Goal: Task Accomplishment & Management: Complete application form

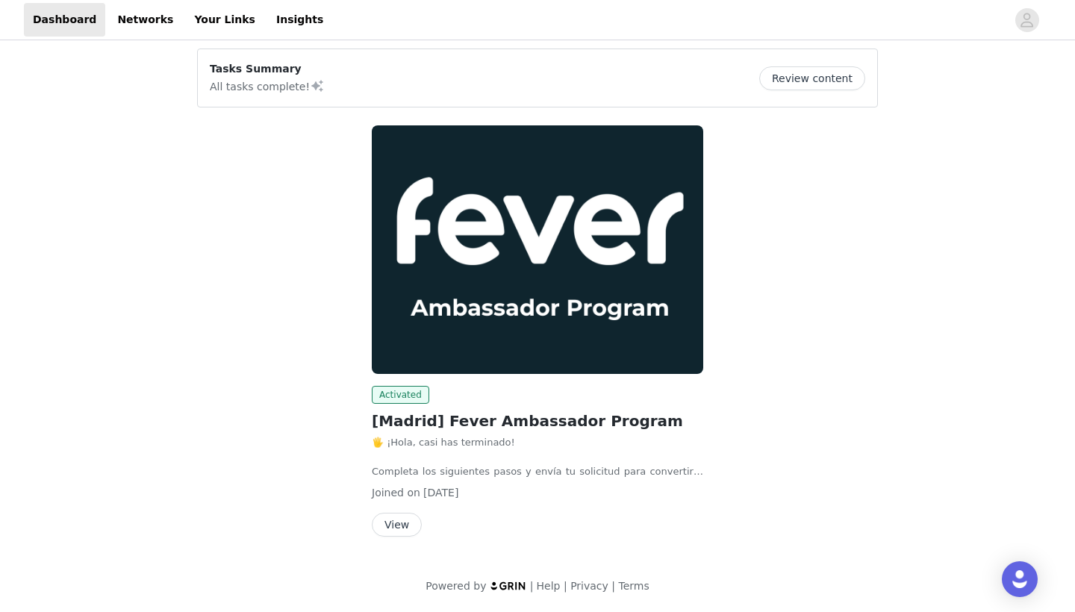
scroll to position [7, 0]
click at [396, 527] on button "View" at bounding box center [397, 525] width 50 height 24
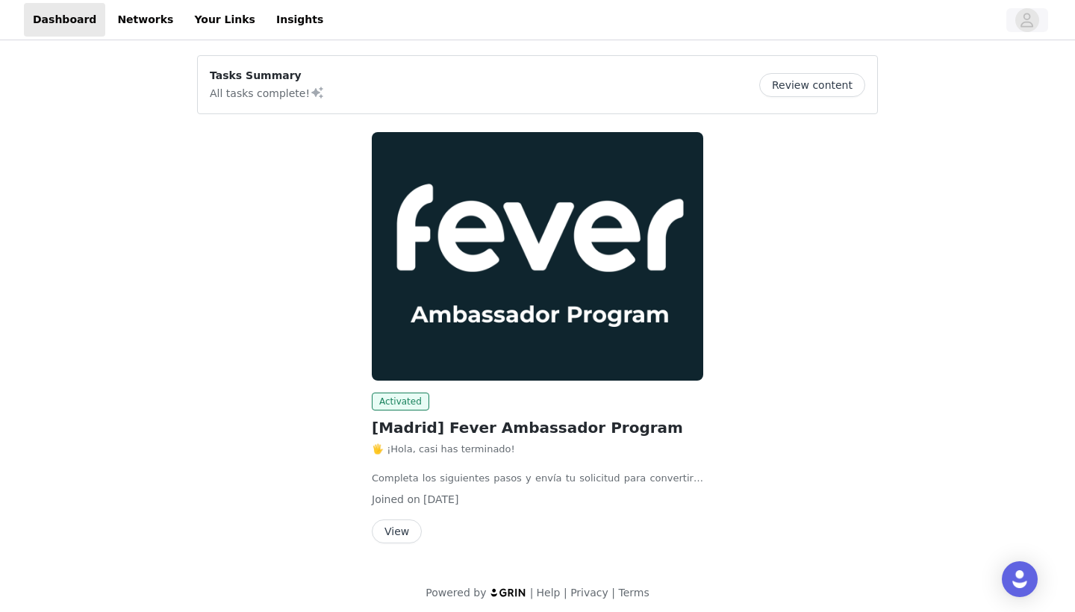
click at [1022, 26] on icon "avatar" at bounding box center [1027, 20] width 13 height 14
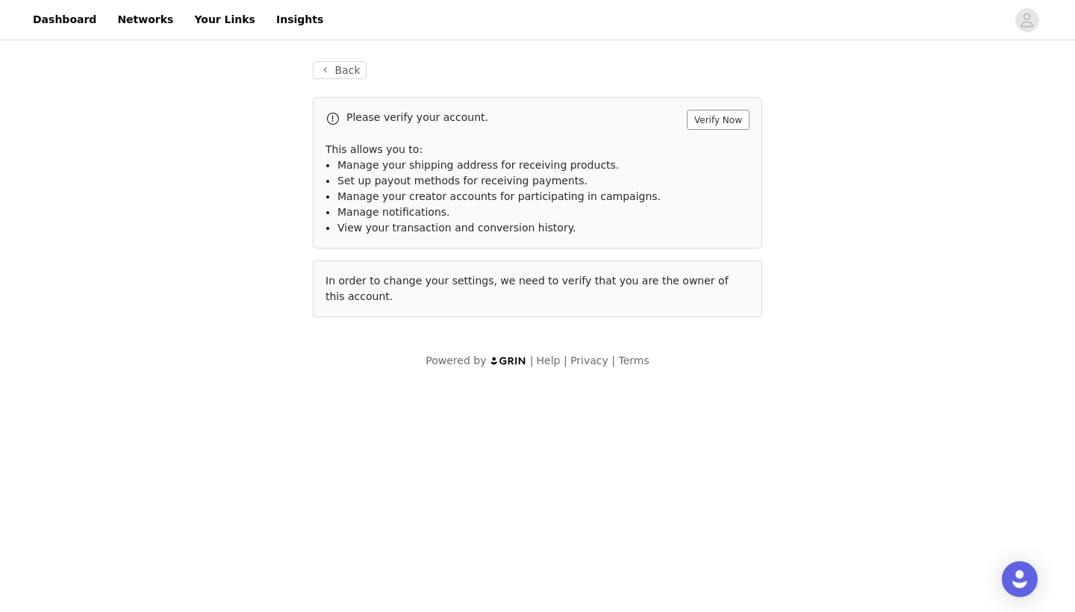
click at [722, 120] on button "Verify Now" at bounding box center [718, 120] width 63 height 20
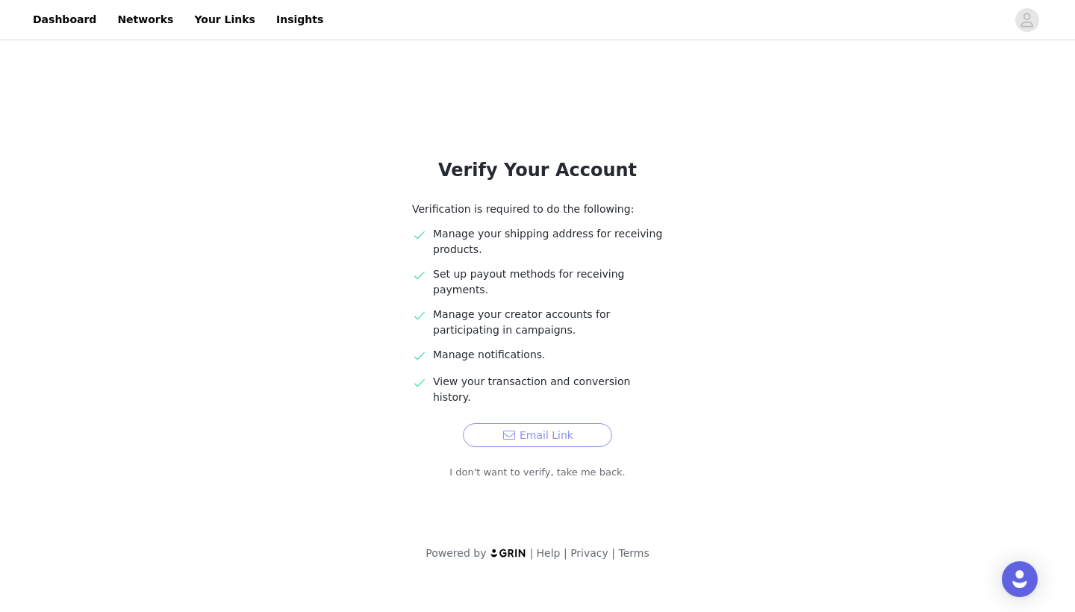
click at [544, 423] on button "Email Link" at bounding box center [537, 435] width 149 height 24
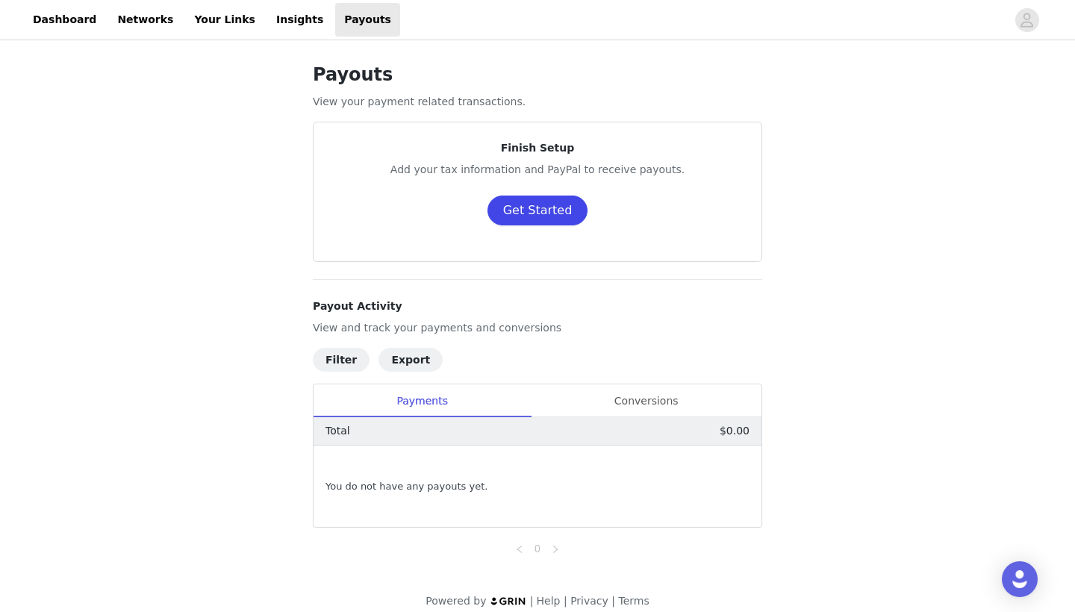
click at [508, 213] on button "Get Started" at bounding box center [537, 211] width 101 height 30
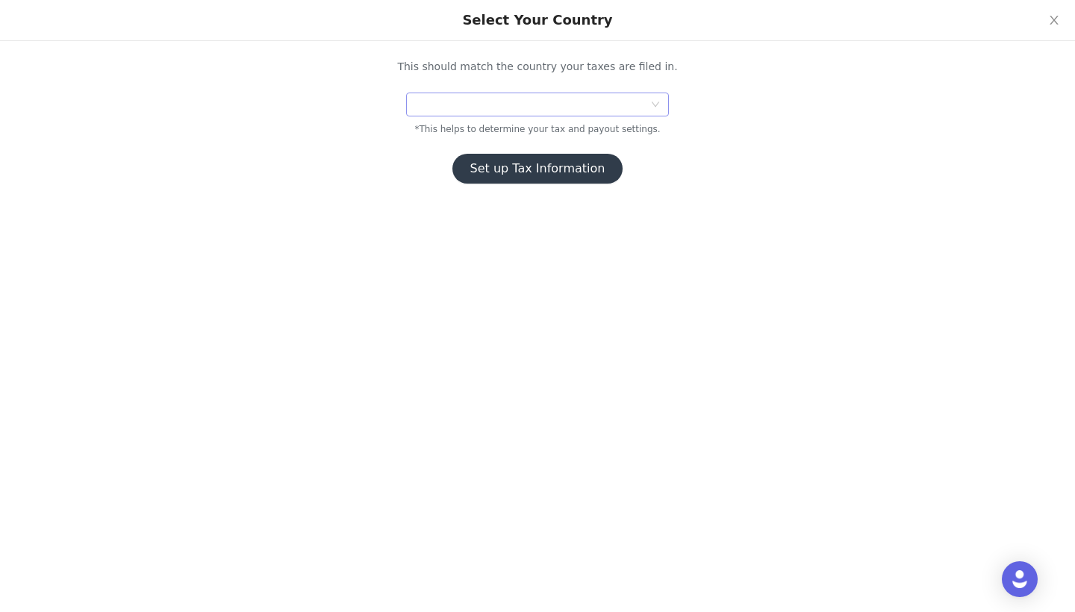
click at [525, 106] on div at bounding box center [532, 104] width 235 height 22
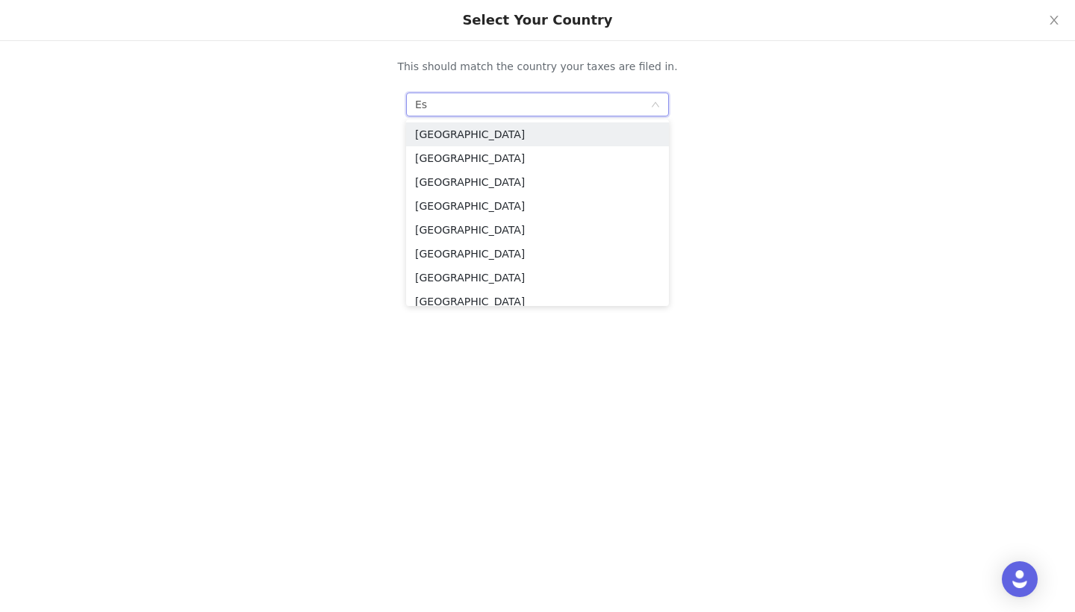
type input "E"
type input "Sp"
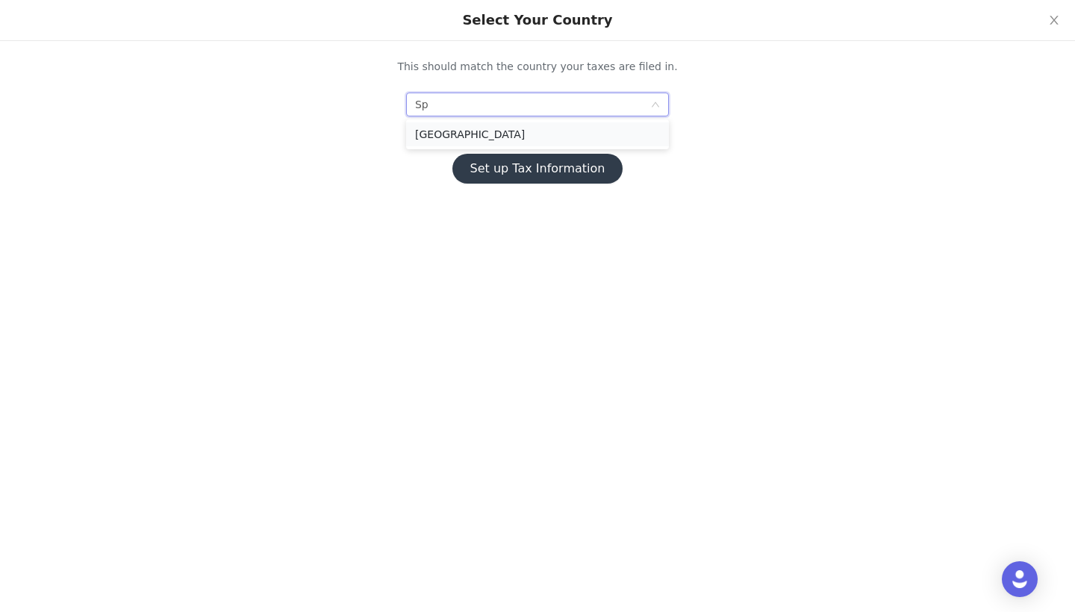
click at [440, 134] on li "[GEOGRAPHIC_DATA]" at bounding box center [537, 134] width 263 height 24
click at [536, 177] on button "Set up Tax Information" at bounding box center [537, 169] width 171 height 30
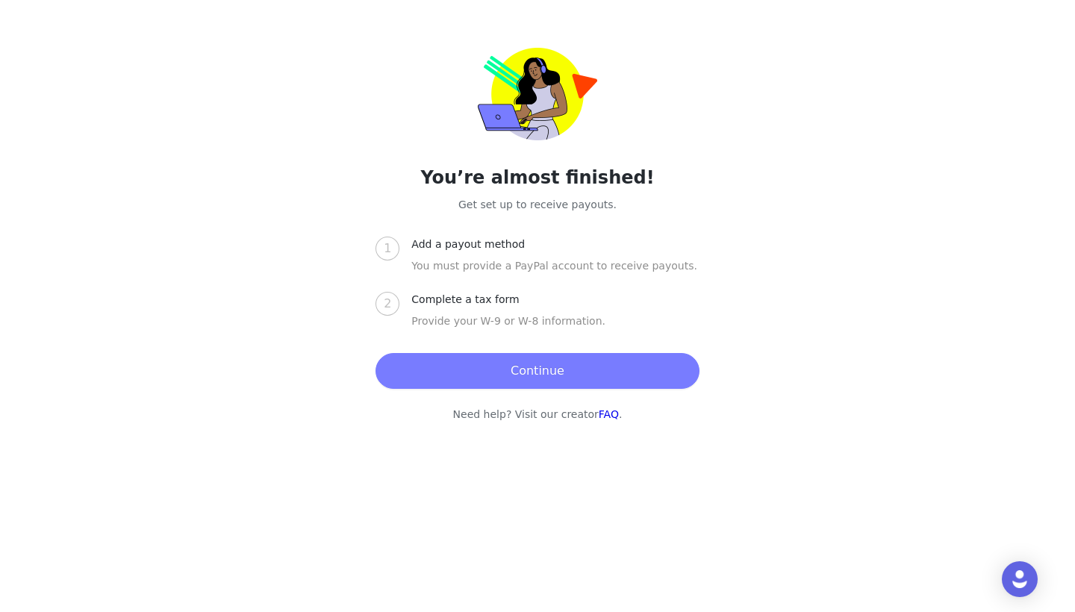
click at [533, 379] on button "Continue" at bounding box center [536, 371] width 323 height 36
